Goal: Task Accomplishment & Management: Manage account settings

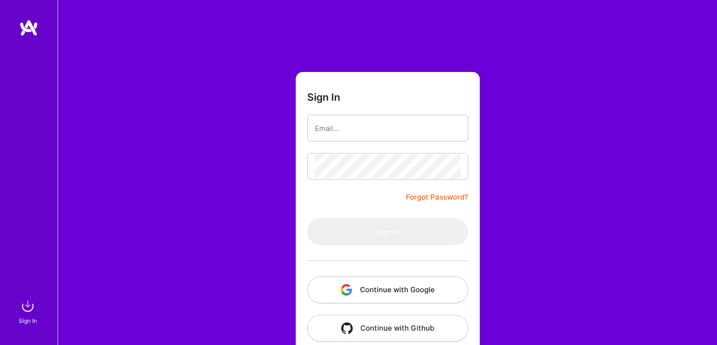
scroll to position [15, 0]
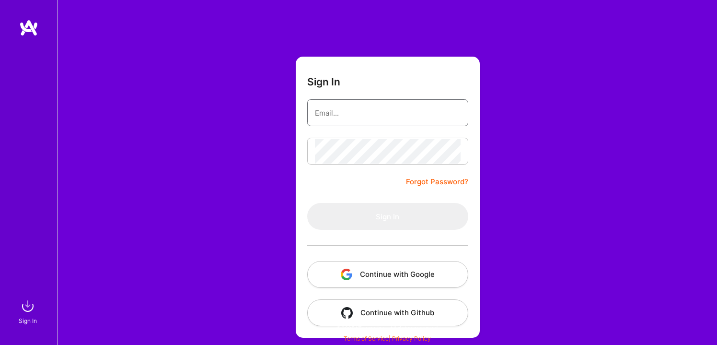
type input "[EMAIL_ADDRESS][DOMAIN_NAME]"
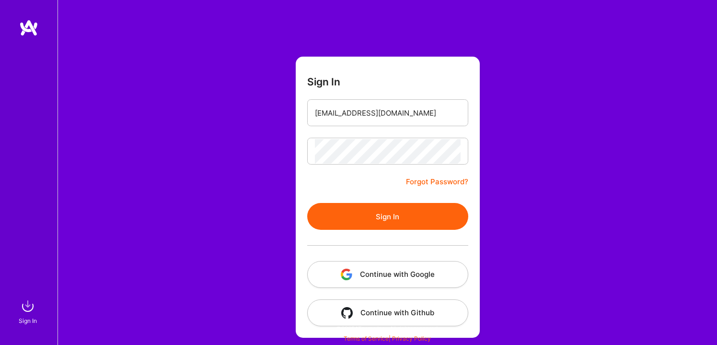
click at [370, 164] on div at bounding box center [387, 151] width 161 height 27
click at [380, 233] on div at bounding box center [387, 245] width 161 height 31
click at [382, 215] on button "Sign In" at bounding box center [387, 216] width 161 height 27
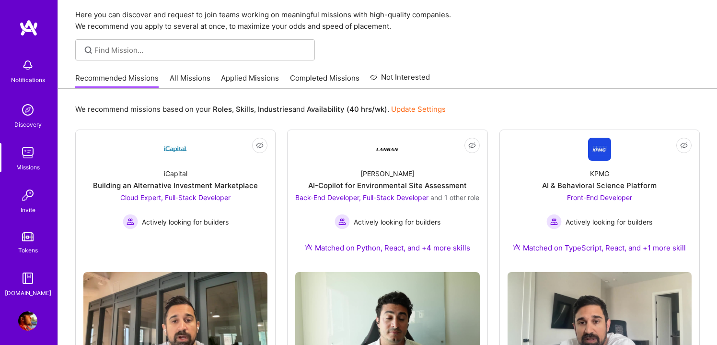
scroll to position [32, 0]
click at [382, 215] on div "Back-End Developer, Full-Stack Developer and 1 other role Actively looking for …" at bounding box center [387, 211] width 184 height 37
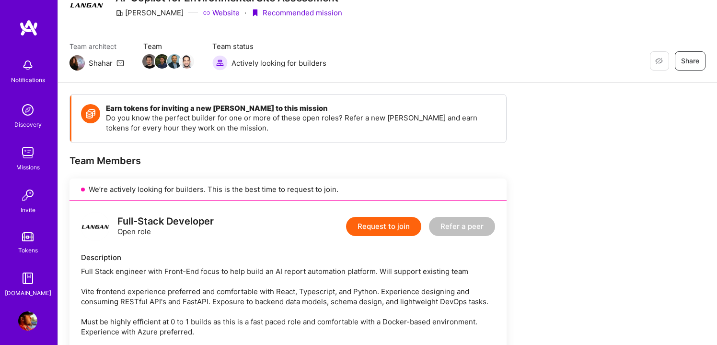
scroll to position [48, 0]
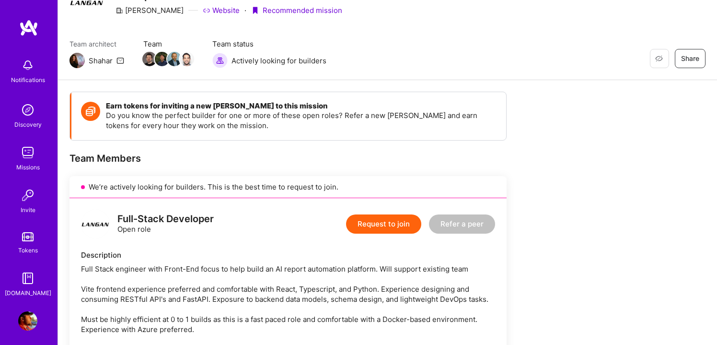
click at [29, 150] on img at bounding box center [27, 152] width 19 height 19
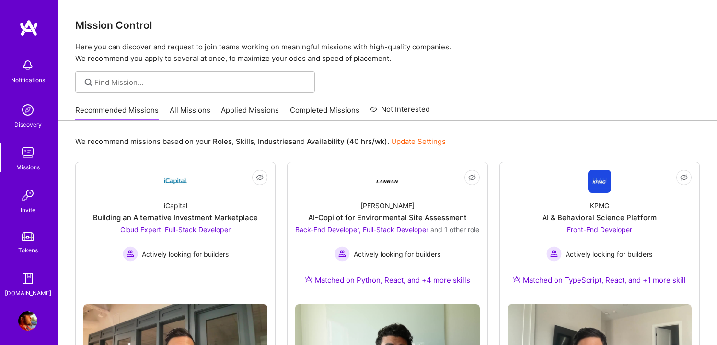
click at [265, 111] on link "Applied Missions" at bounding box center [250, 113] width 58 height 16
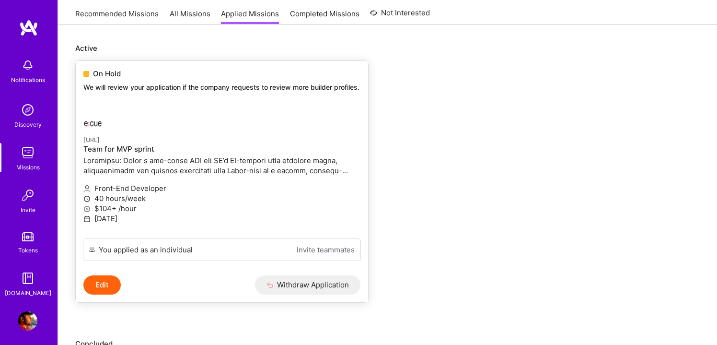
scroll to position [93, 0]
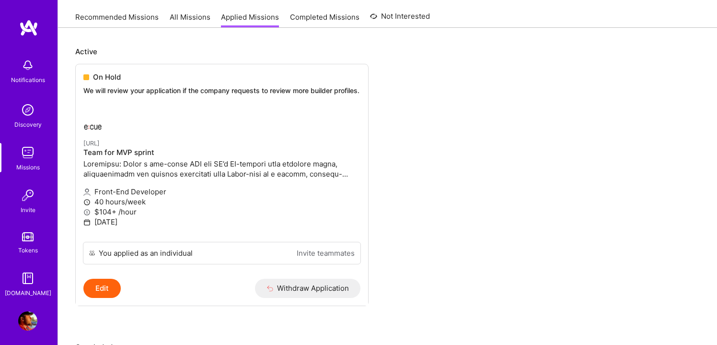
click at [332, 19] on link "Completed Missions" at bounding box center [325, 20] width 70 height 16
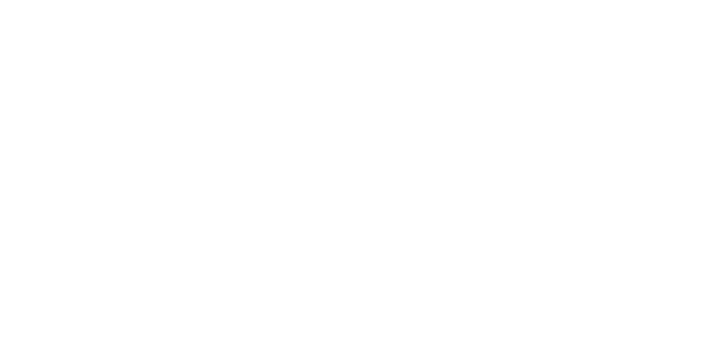
scroll to position [93, 0]
click at [0, 0] on link "Recommended Missions" at bounding box center [0, 0] width 0 height 0
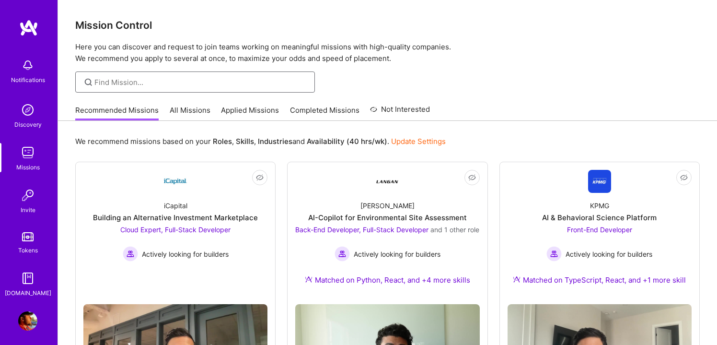
click at [128, 81] on input at bounding box center [200, 82] width 213 height 10
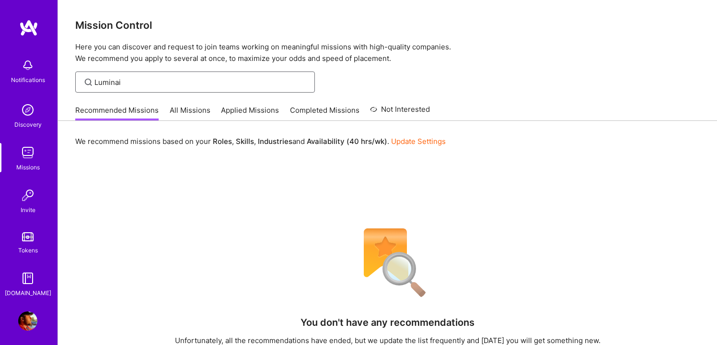
type input "Luminai"
click at [189, 113] on link "All Missions" at bounding box center [190, 113] width 41 height 16
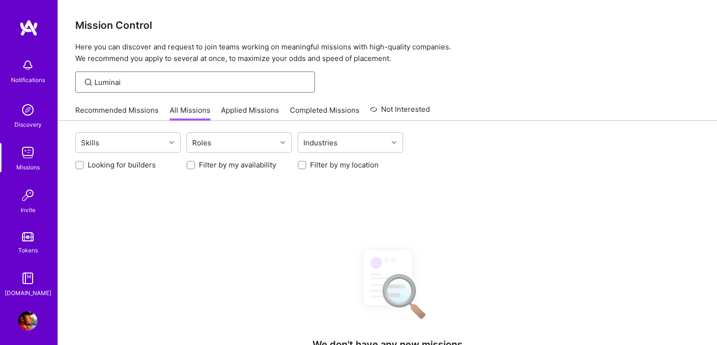
click at [150, 84] on input "Luminai" at bounding box center [200, 82] width 213 height 10
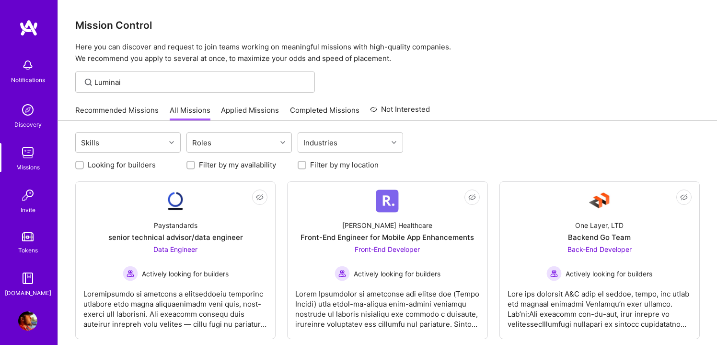
click at [27, 309] on div "Notifications Discovery Missions Invite Tokens A.Guide Profile" at bounding box center [29, 172] width 58 height 345
click at [23, 328] on img at bounding box center [27, 320] width 19 height 19
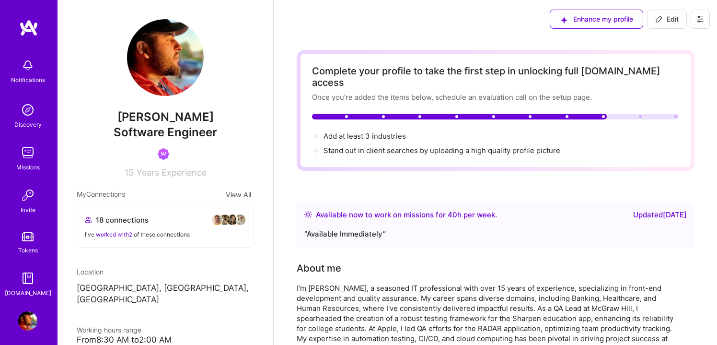
click at [695, 26] on button at bounding box center [700, 19] width 19 height 19
click at [658, 89] on button "Log Out" at bounding box center [674, 90] width 72 height 24
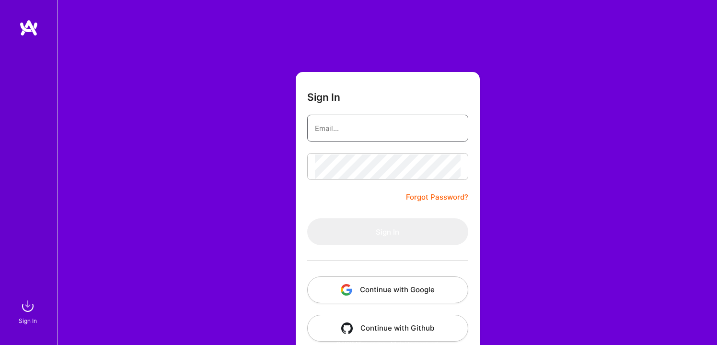
type input "[EMAIL_ADDRESS][DOMAIN_NAME]"
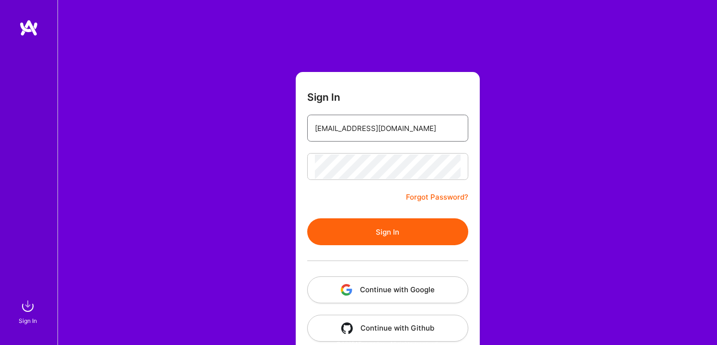
click at [356, 135] on input "[EMAIL_ADDRESS][DOMAIN_NAME]" at bounding box center [388, 128] width 146 height 24
click at [317, 199] on form "Sign In [EMAIL_ADDRESS][DOMAIN_NAME] Forgot Password? Sign In Continue with Goo…" at bounding box center [388, 212] width 184 height 281
click at [364, 133] on input "[EMAIL_ADDRESS][DOMAIN_NAME]" at bounding box center [388, 128] width 146 height 24
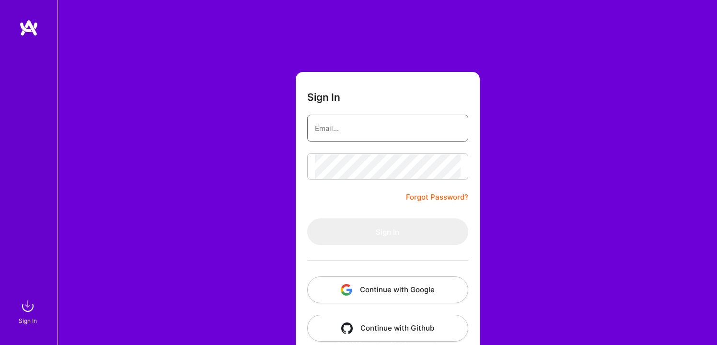
click at [342, 119] on input "email" at bounding box center [388, 128] width 146 height 24
click at [342, 127] on input "email" at bounding box center [388, 128] width 146 height 24
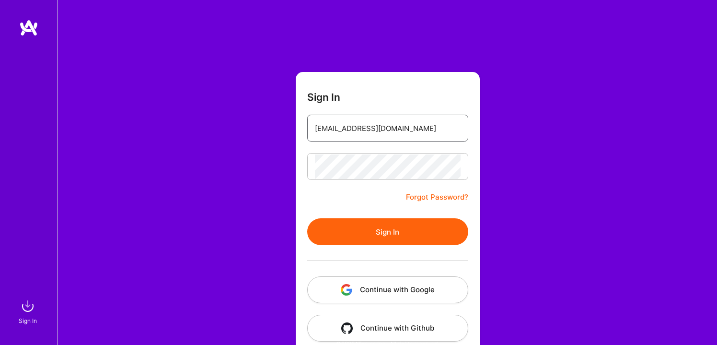
type input "[EMAIL_ADDRESS][DOMAIN_NAME]"
click at [307, 218] on button "Sign In" at bounding box center [387, 231] width 161 height 27
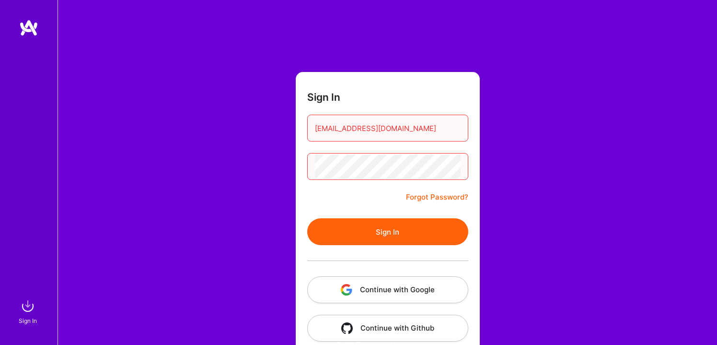
click at [307, 218] on button "Sign In" at bounding box center [387, 231] width 161 height 27
click at [389, 286] on button "Continue with Google" at bounding box center [387, 289] width 161 height 27
click at [445, 200] on link "Forgot Password?" at bounding box center [437, 197] width 62 height 12
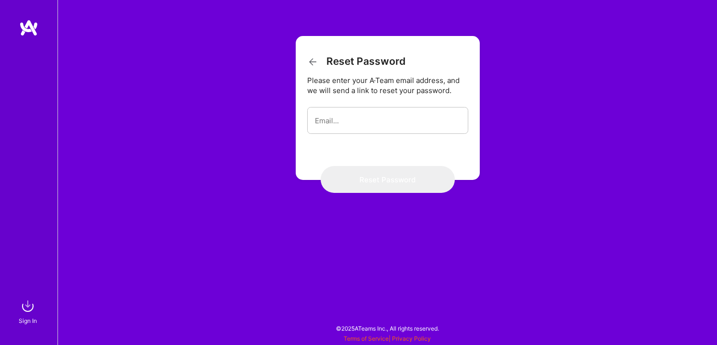
click at [348, 134] on form "Reset Password Please enter your A·Team email address, and we will send a link …" at bounding box center [388, 108] width 184 height 144
click at [348, 117] on input "email" at bounding box center [388, 120] width 146 height 24
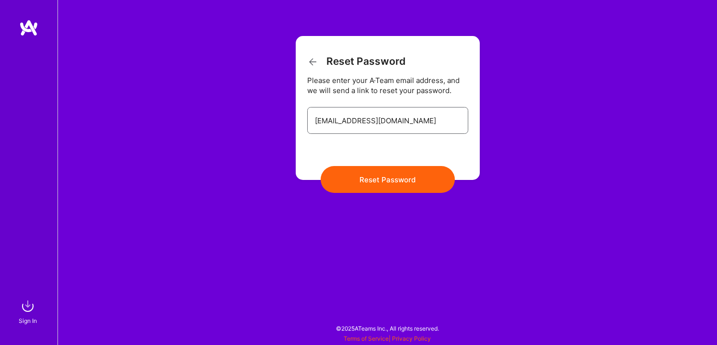
type input "[EMAIL_ADDRESS][DOMAIN_NAME]"
click at [321, 166] on button "Reset Password" at bounding box center [388, 179] width 134 height 27
click at [311, 62] on icon at bounding box center [313, 62] width 12 height 12
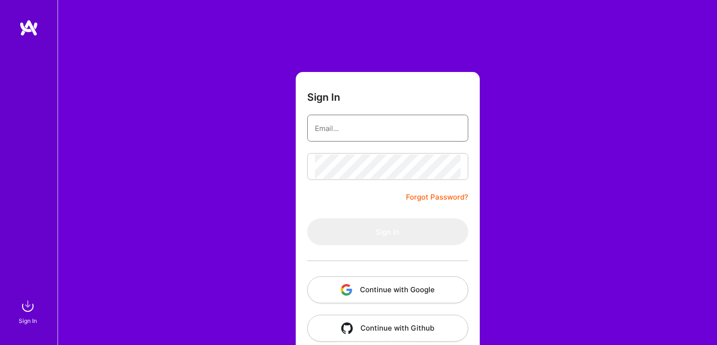
type input "[EMAIL_ADDRESS][DOMAIN_NAME]"
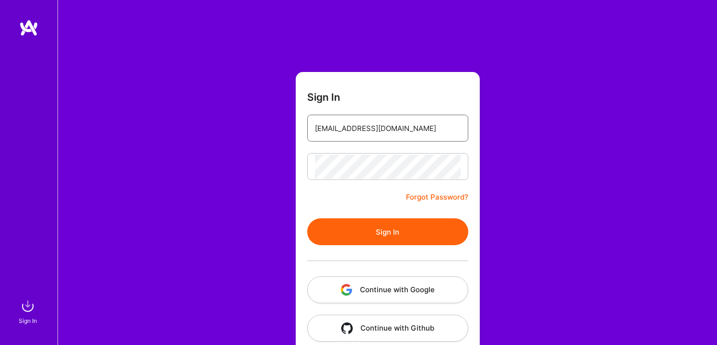
click at [350, 127] on input "[EMAIL_ADDRESS][DOMAIN_NAME]" at bounding box center [388, 128] width 146 height 24
click at [230, 152] on div "Sign In [EMAIL_ADDRESS][DOMAIN_NAME] Forgot Password? Sign In Continue with Goo…" at bounding box center [388, 180] width 660 height 360
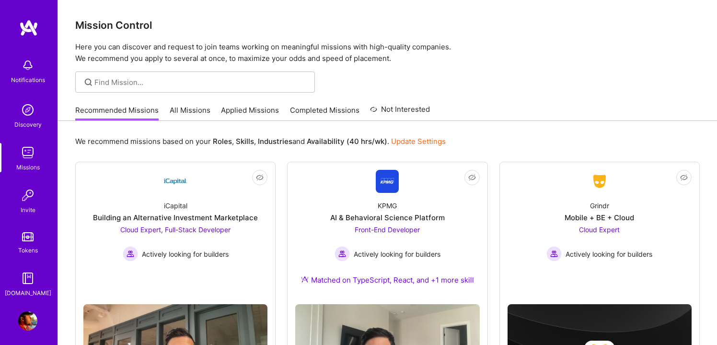
click at [177, 109] on link "All Missions" at bounding box center [190, 113] width 41 height 16
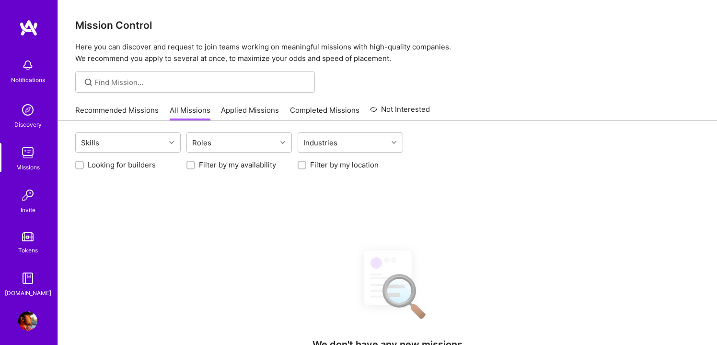
click at [177, 109] on link "All Missions" at bounding box center [190, 113] width 41 height 16
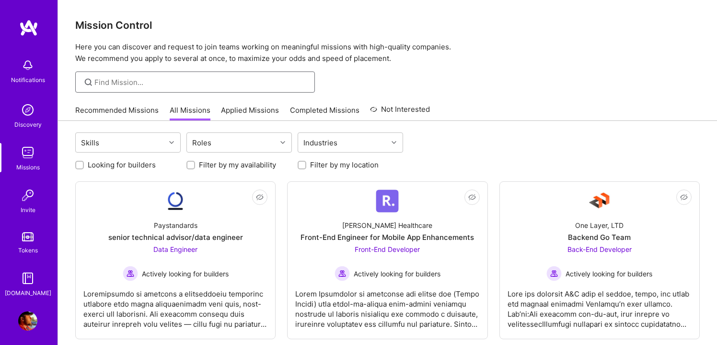
click at [193, 78] on input at bounding box center [200, 82] width 213 height 10
type input "Luminai"
click at [153, 82] on input "Luminai" at bounding box center [200, 82] width 213 height 10
click at [181, 77] on input "Luminai" at bounding box center [200, 82] width 213 height 10
click at [20, 71] on img at bounding box center [27, 65] width 19 height 19
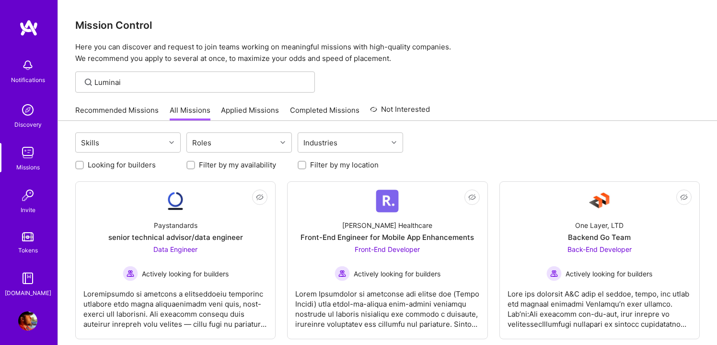
click at [24, 164] on div "Missions" at bounding box center [27, 167] width 23 height 10
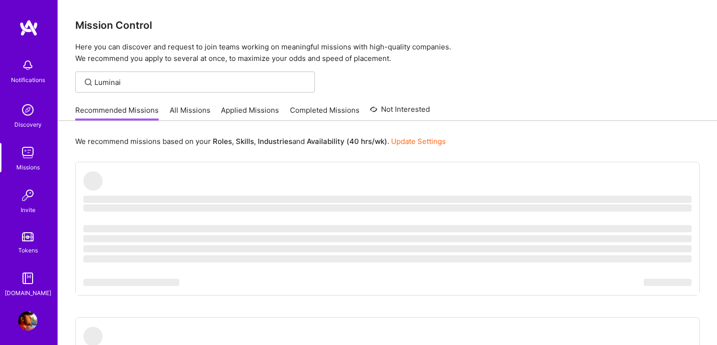
click at [244, 110] on link "Applied Missions" at bounding box center [250, 113] width 58 height 16
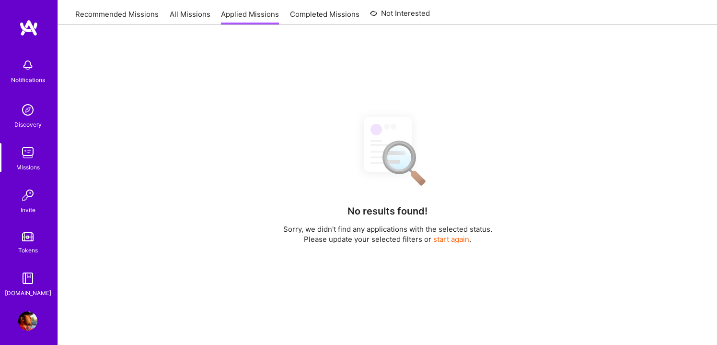
scroll to position [97, 0]
click at [191, 14] on link "All Missions" at bounding box center [190, 16] width 41 height 16
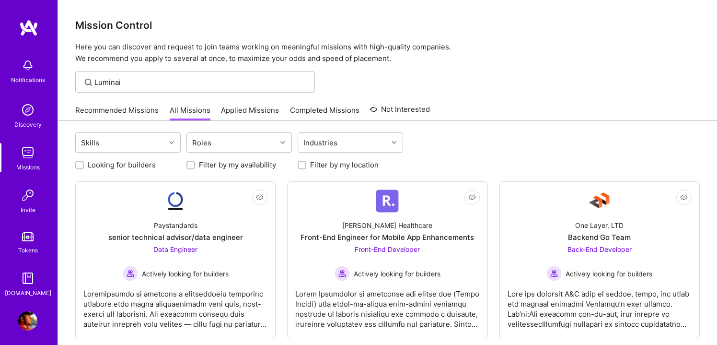
click at [23, 116] on img at bounding box center [27, 109] width 19 height 19
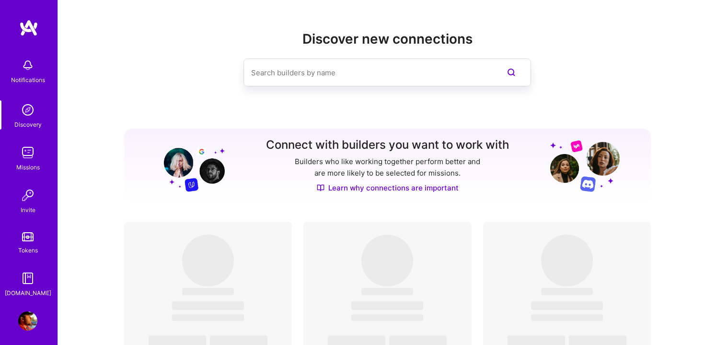
click at [40, 74] on div "Notifications" at bounding box center [27, 70] width 59 height 33
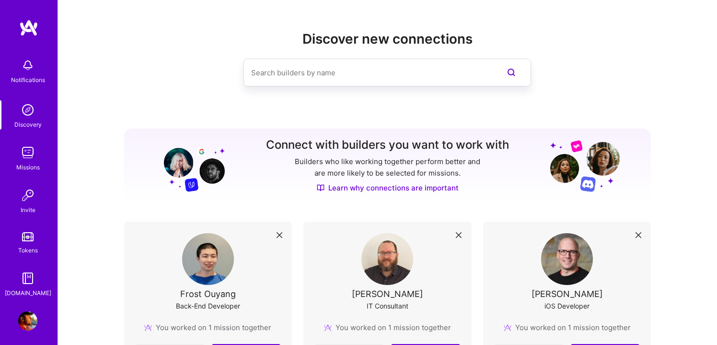
click at [29, 153] on img at bounding box center [27, 152] width 19 height 19
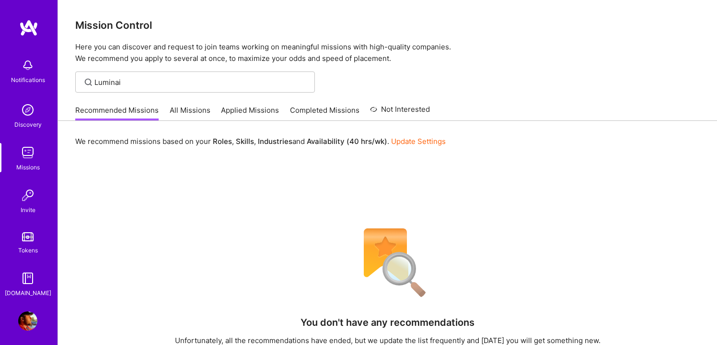
click at [27, 198] on img at bounding box center [27, 195] width 19 height 19
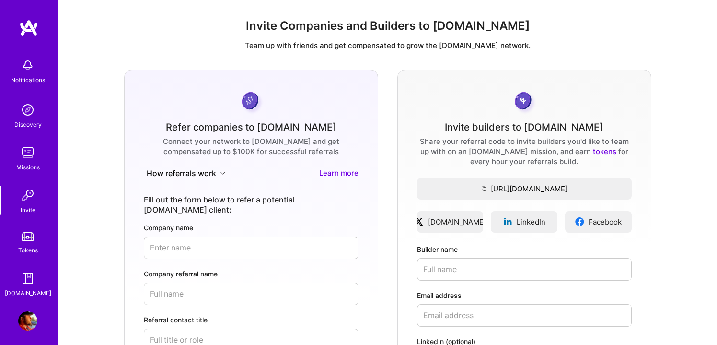
scroll to position [5, 0]
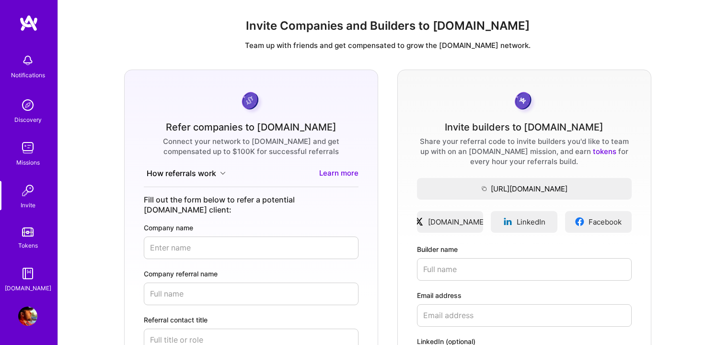
click at [28, 63] on img at bounding box center [27, 60] width 19 height 19
click at [34, 109] on img at bounding box center [27, 104] width 19 height 19
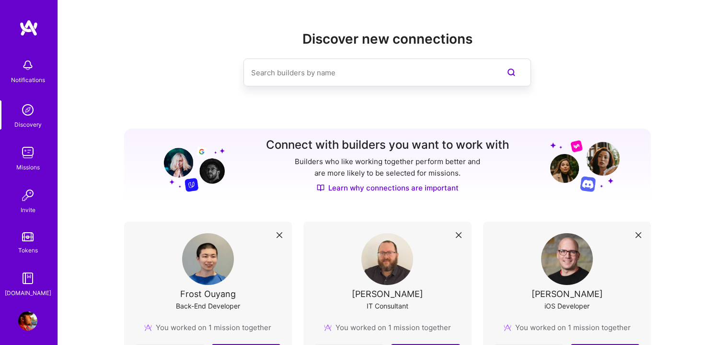
click at [24, 159] on img at bounding box center [27, 152] width 19 height 19
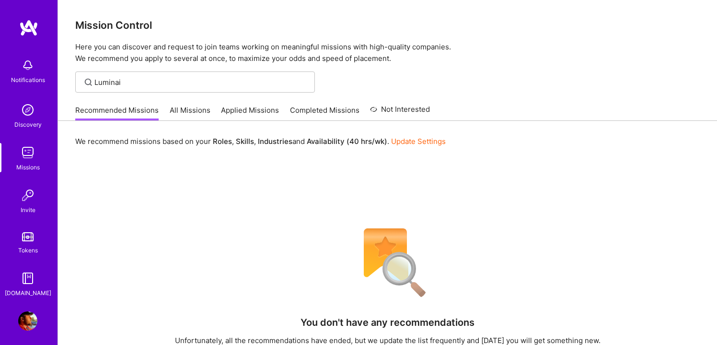
click at [21, 202] on img at bounding box center [27, 195] width 19 height 19
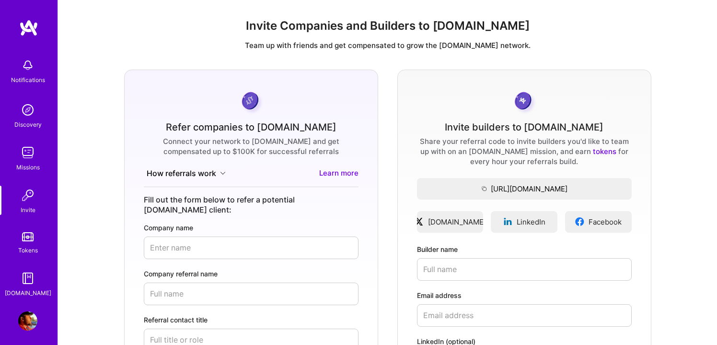
click at [35, 318] on img at bounding box center [27, 320] width 19 height 19
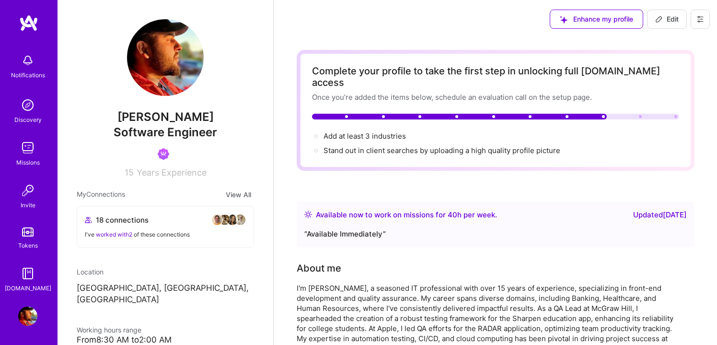
click at [25, 152] on img at bounding box center [27, 147] width 19 height 19
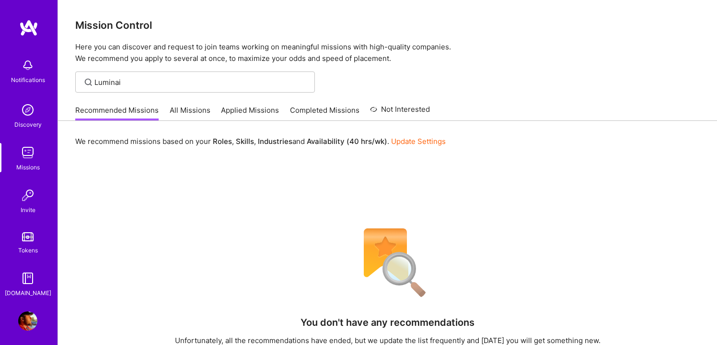
click at [24, 72] on img at bounding box center [27, 65] width 19 height 19
click at [26, 113] on img at bounding box center [27, 109] width 19 height 19
